Goal: Transaction & Acquisition: Purchase product/service

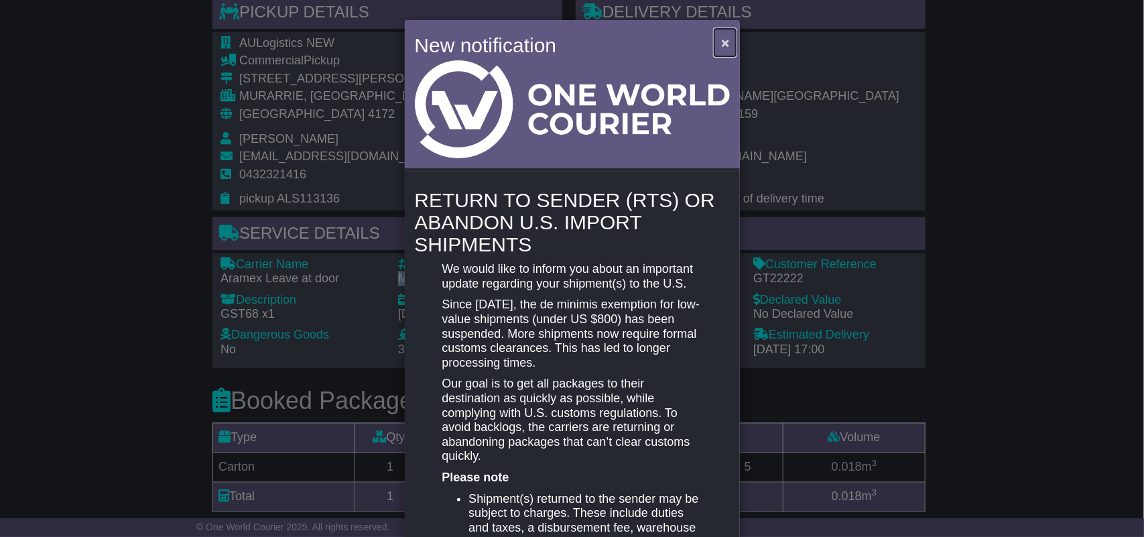
click at [722, 49] on span "×" at bounding box center [725, 42] width 8 height 15
click at [718, 50] on button "×" at bounding box center [724, 42] width 21 height 27
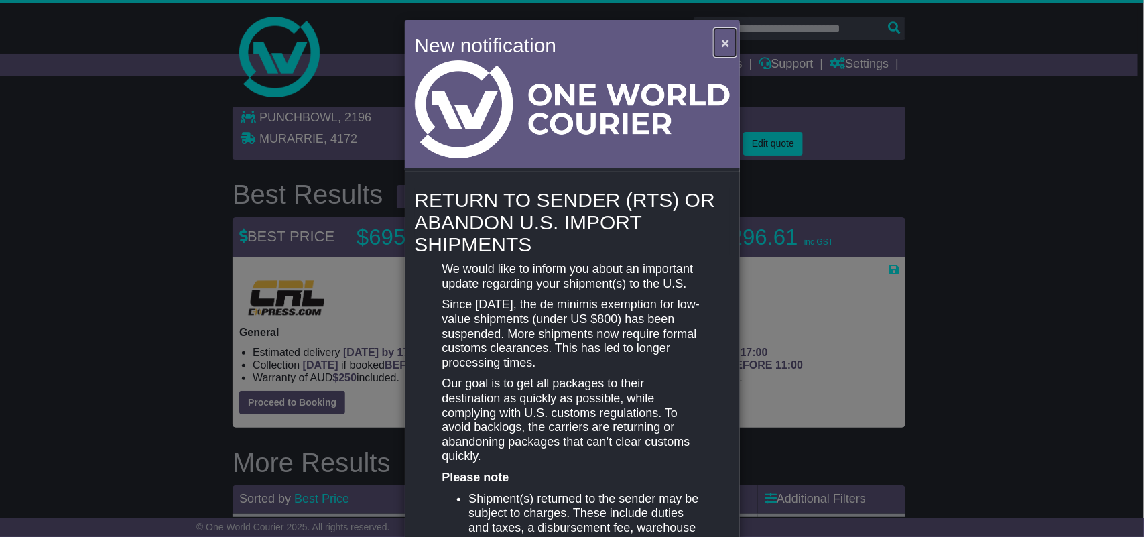
drag, startPoint x: 721, startPoint y: 38, endPoint x: 553, endPoint y: 202, distance: 234.6
click at [721, 38] on span "×" at bounding box center [725, 42] width 8 height 15
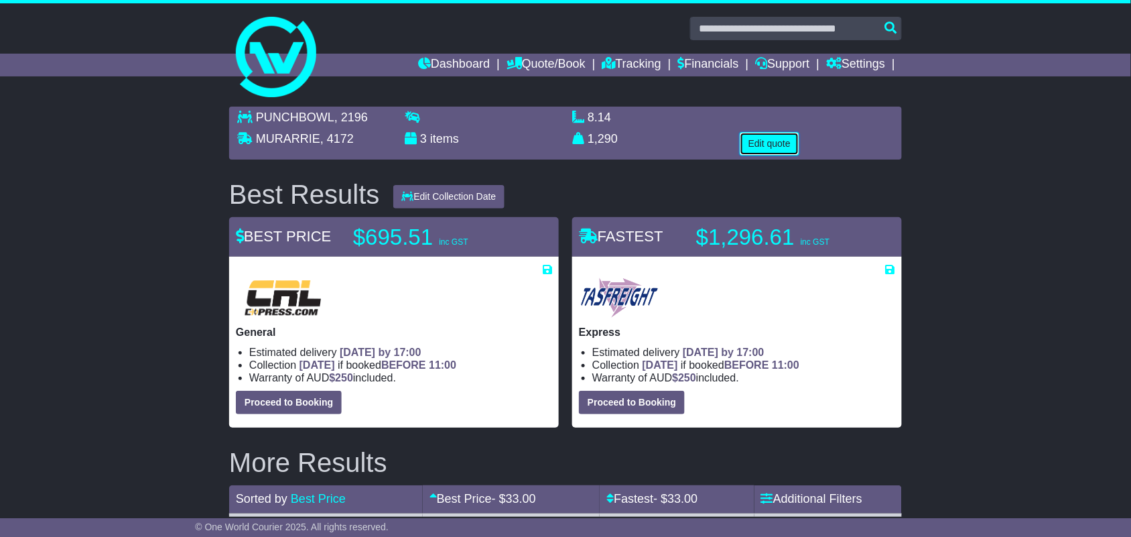
click at [762, 141] on button "Edit quote" at bounding box center [770, 143] width 60 height 23
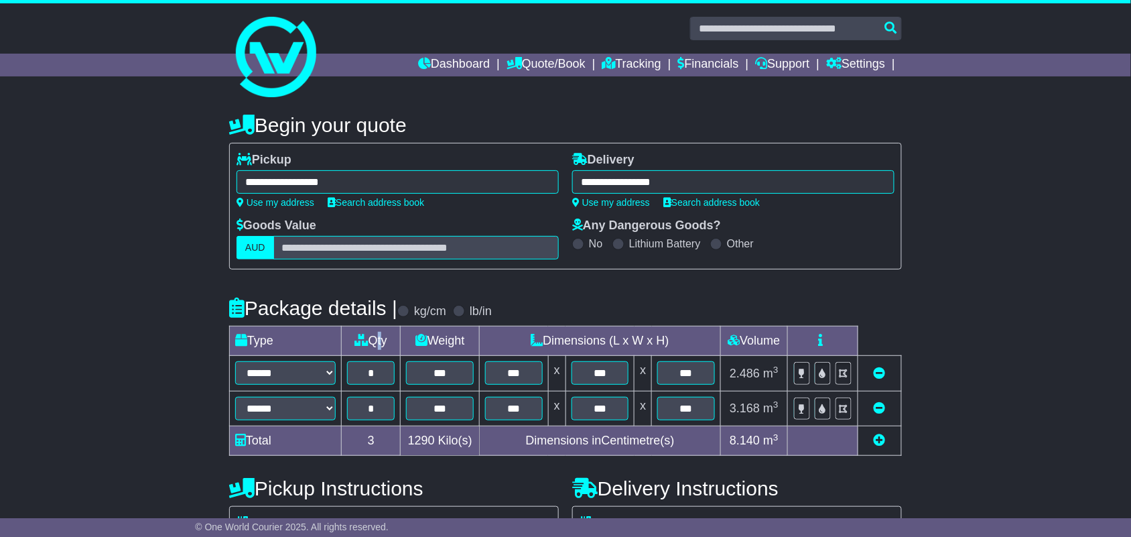
click at [379, 352] on td "Qty" at bounding box center [371, 340] width 59 height 29
drag, startPoint x: 358, startPoint y: 373, endPoint x: 395, endPoint y: 382, distance: 38.0
click at [395, 382] on td "*" at bounding box center [371, 373] width 59 height 35
type input "*"
click at [879, 403] on icon at bounding box center [880, 407] width 12 height 12
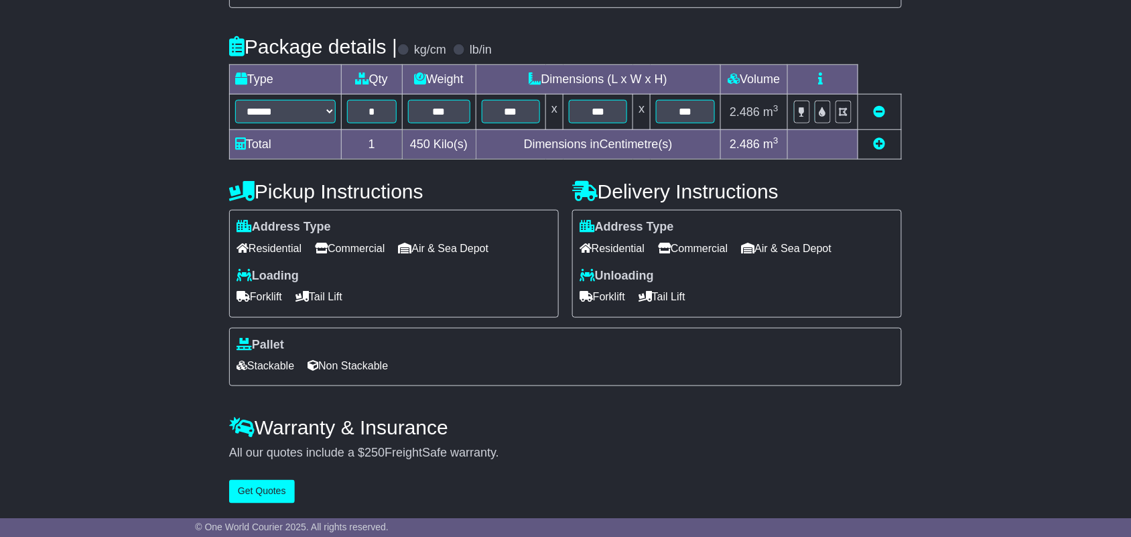
scroll to position [269, 0]
drag, startPoint x: 237, startPoint y: 493, endPoint x: 255, endPoint y: 484, distance: 20.1
click at [238, 491] on button "Get Quotes" at bounding box center [262, 491] width 66 height 23
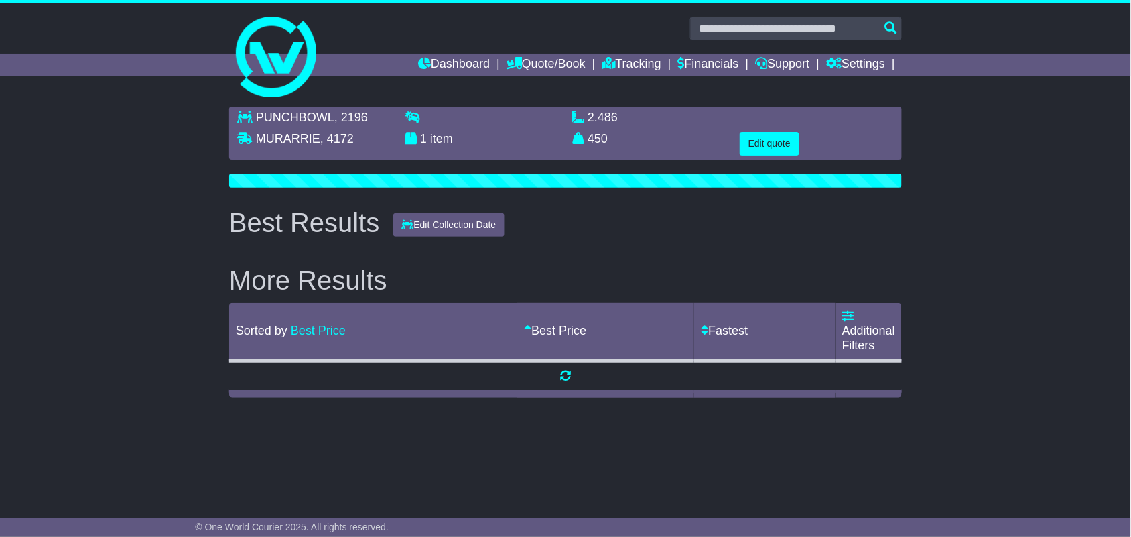
scroll to position [0, 0]
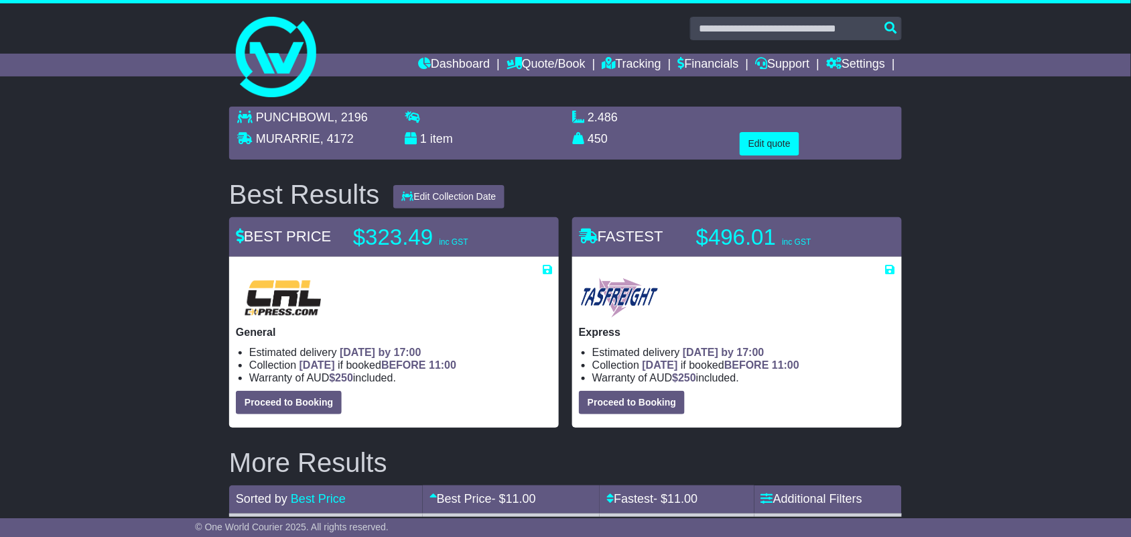
click at [761, 145] on button "Edit quote" at bounding box center [770, 143] width 60 height 23
